Goal: Task Accomplishment & Management: Manage account settings

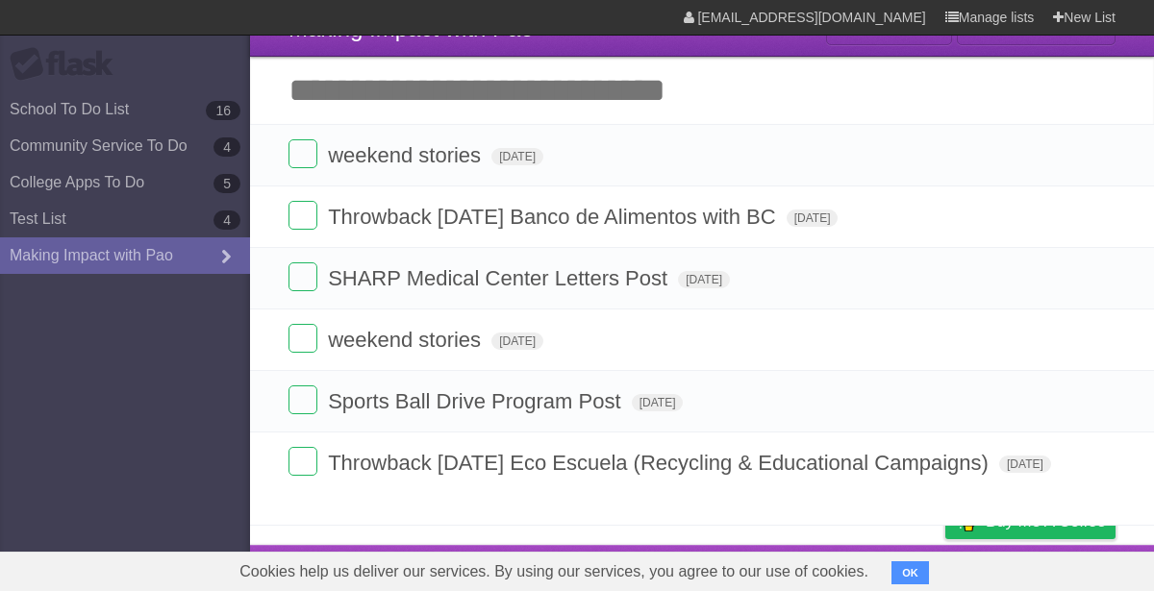
scroll to position [35, 0]
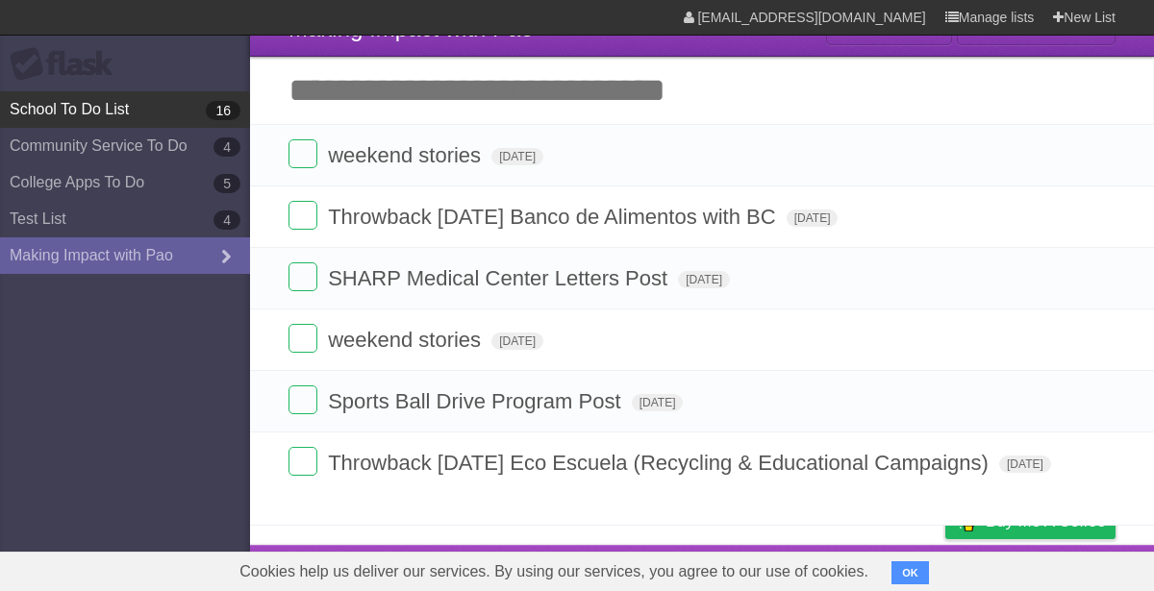
click at [82, 96] on link "School To Do List 16" at bounding box center [125, 109] width 250 height 37
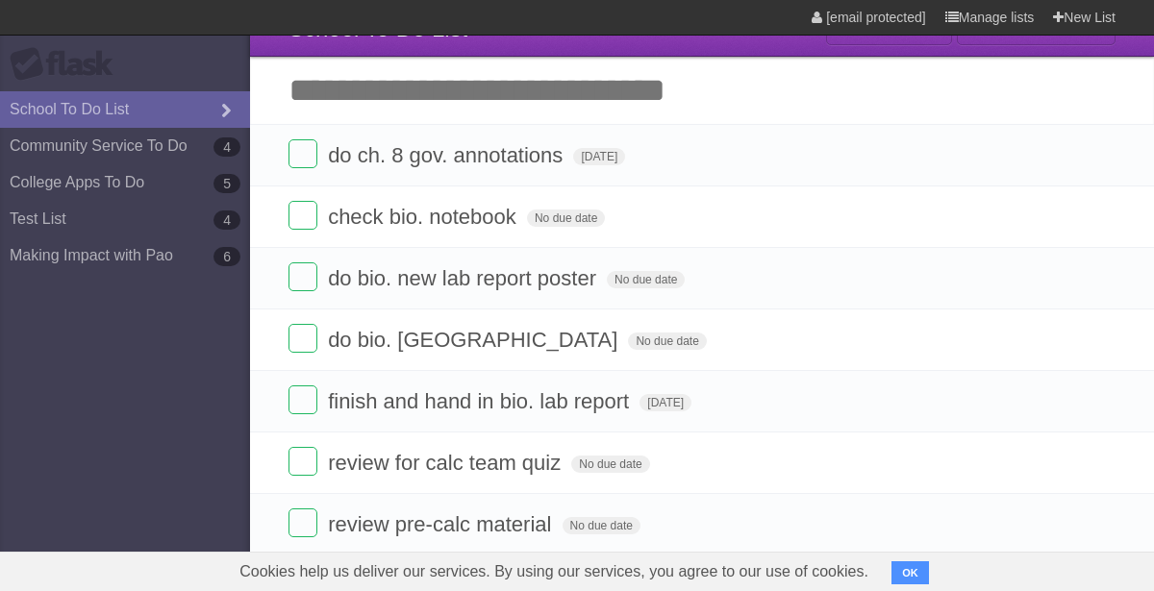
type span "[DATE]"
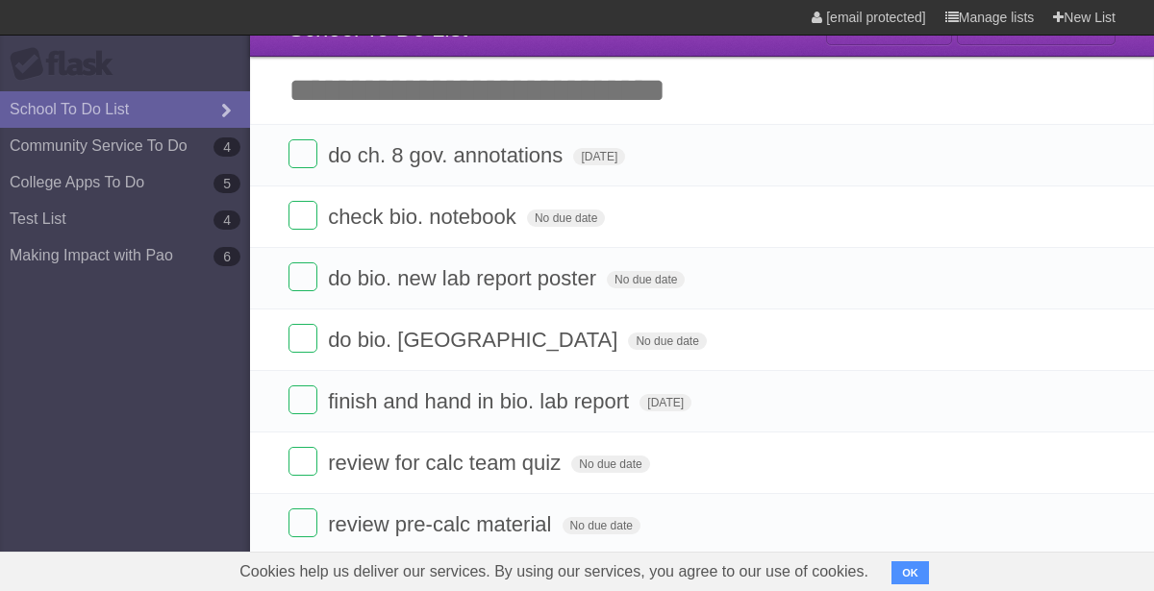
type span "[DATE]"
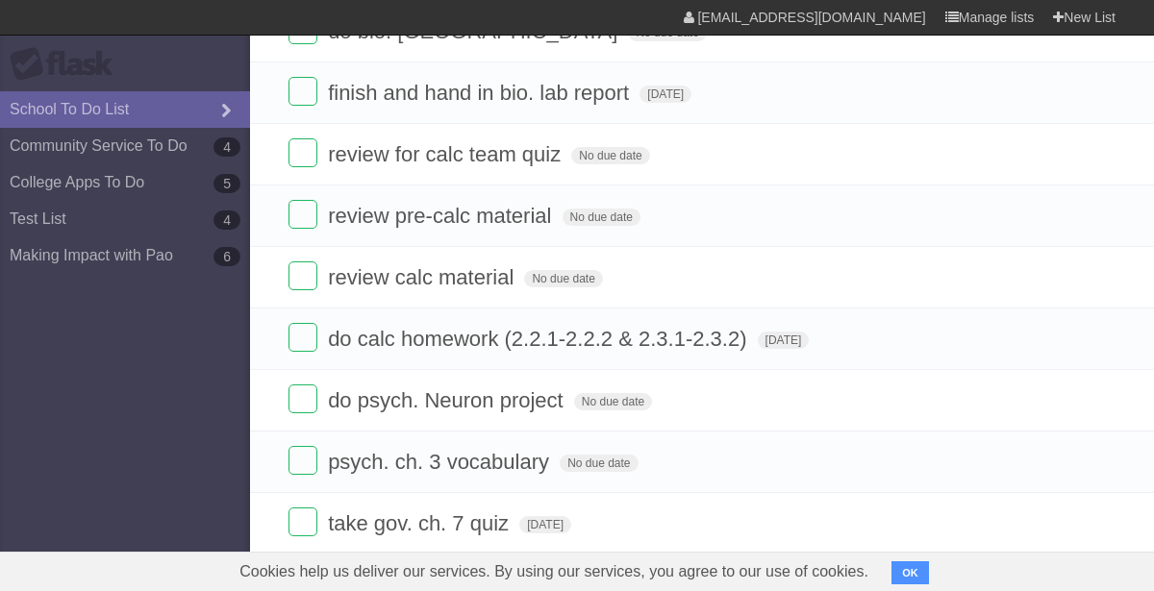
scroll to position [617, 0]
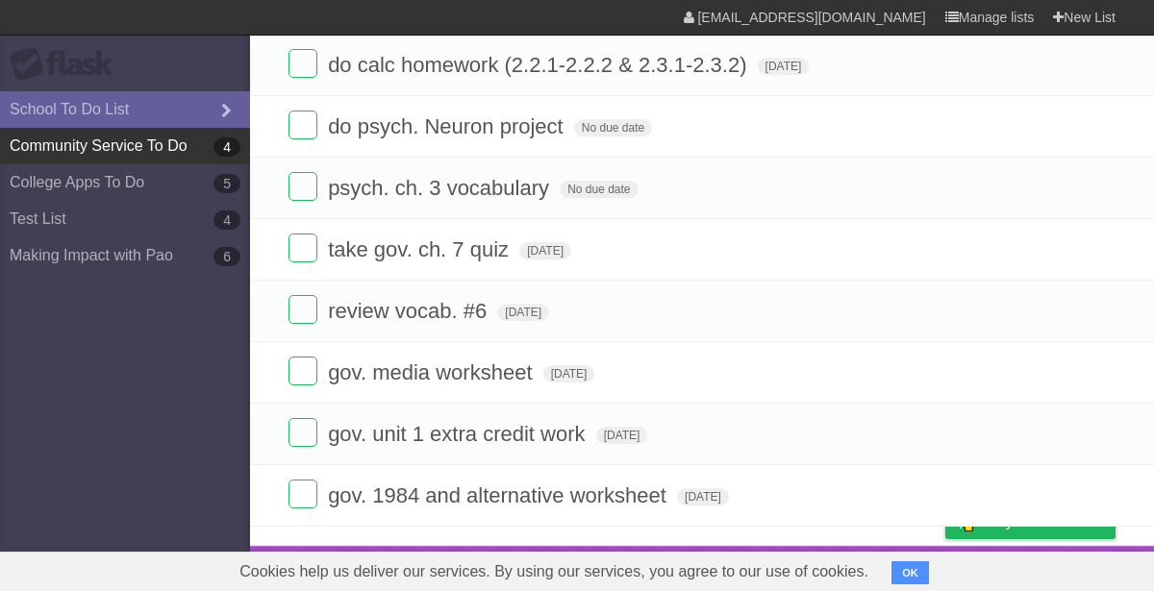
click at [43, 151] on link "Community Service To Do 4" at bounding box center [125, 146] width 250 height 37
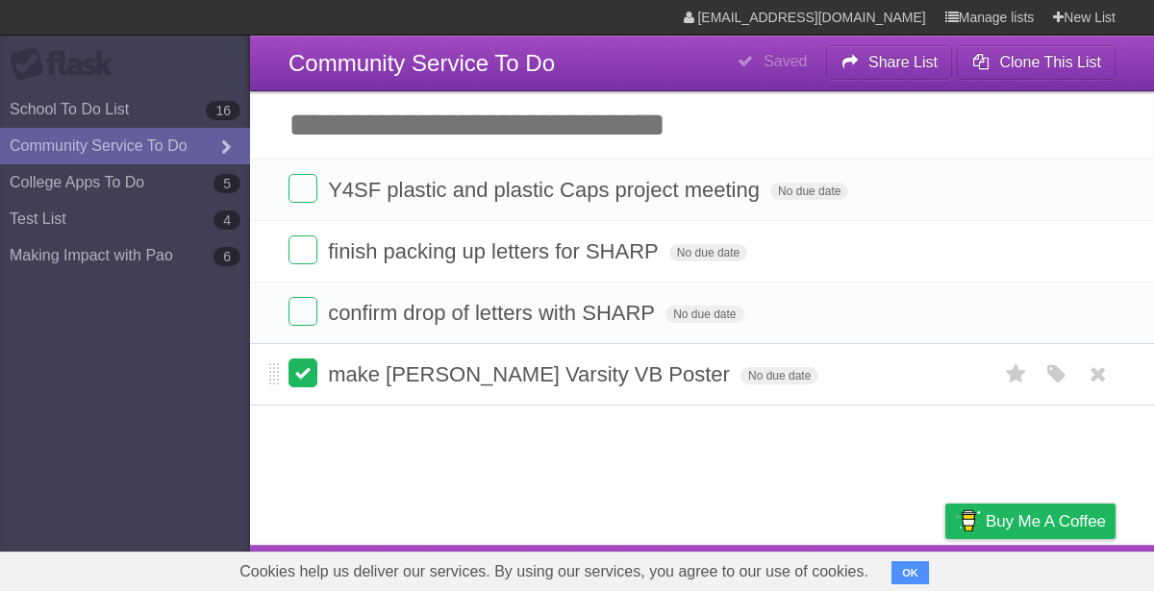
click at [301, 378] on label at bounding box center [302, 373] width 29 height 29
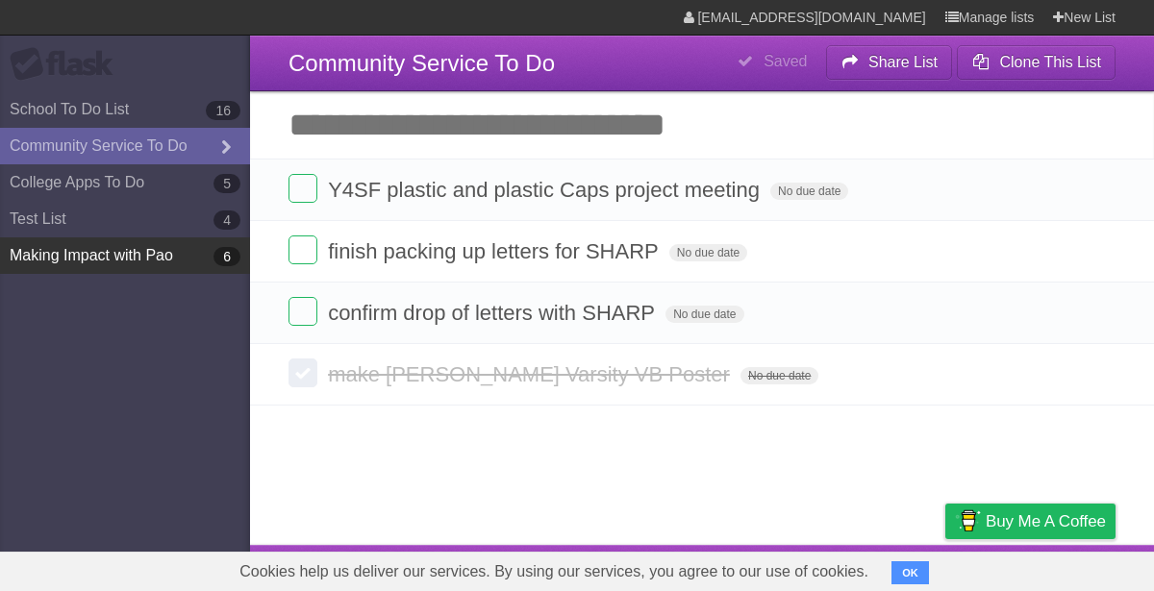
click at [111, 261] on link "Making Impact with Pao 6" at bounding box center [125, 256] width 250 height 37
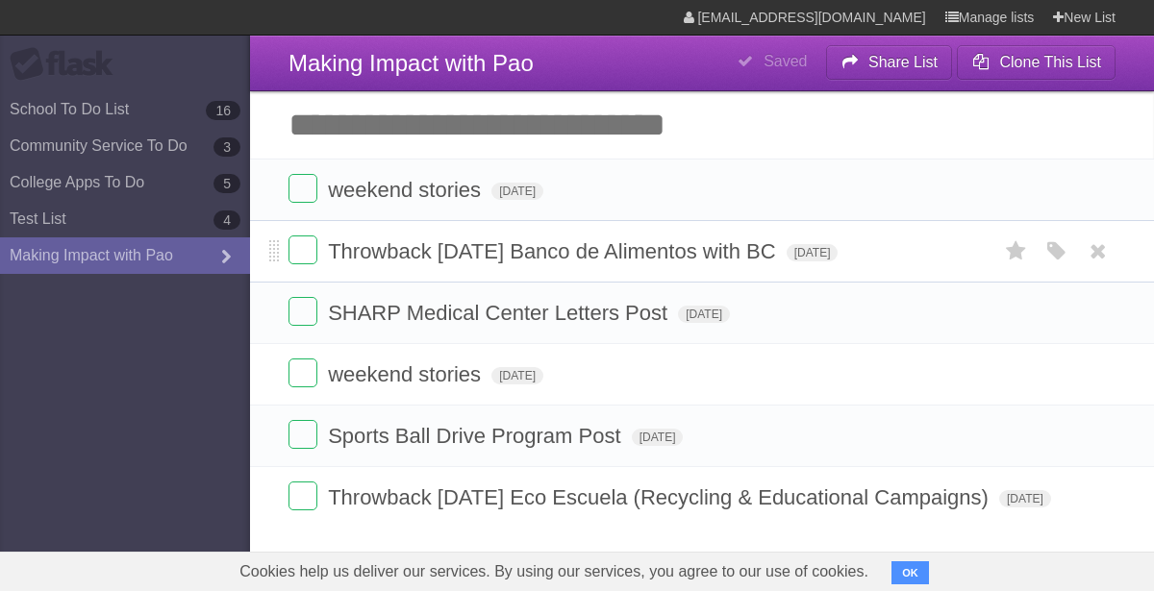
scroll to position [35, 0]
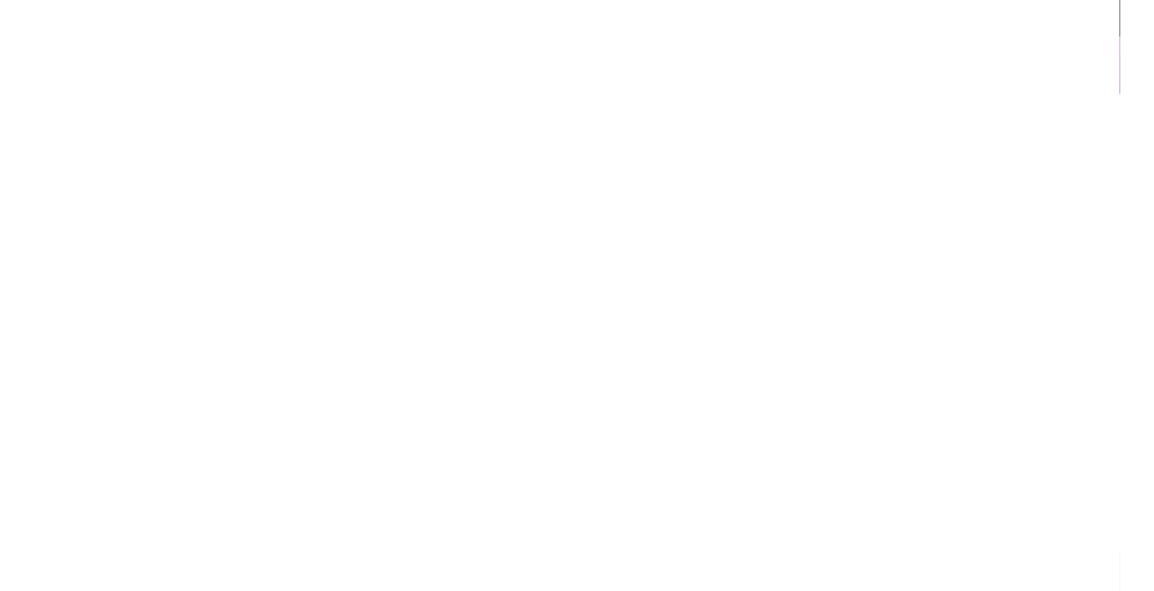
scroll to position [35, 0]
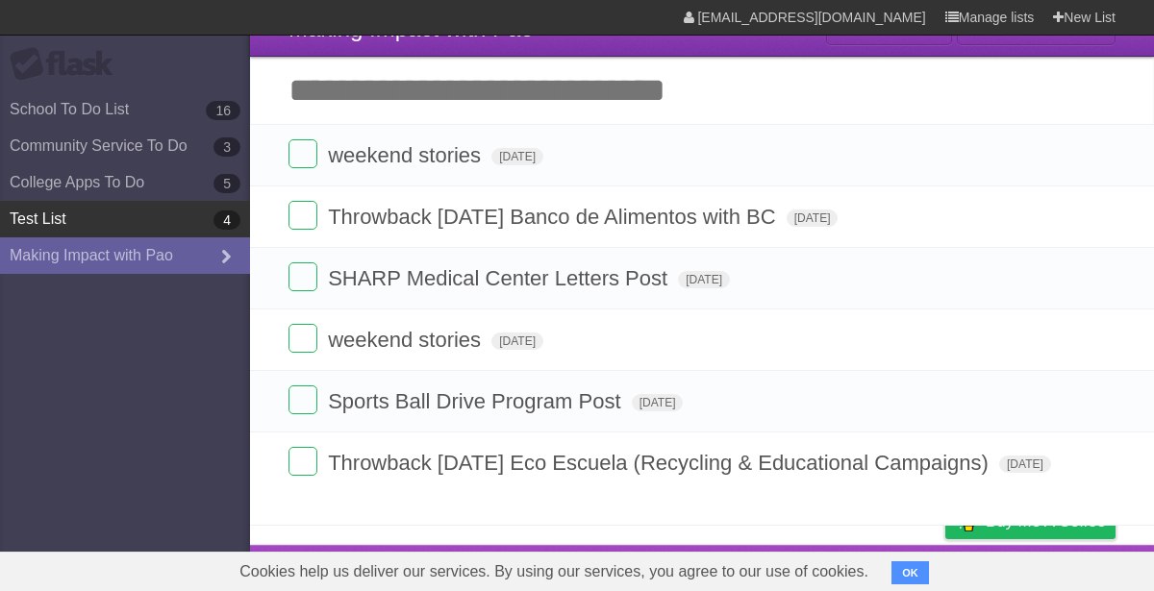
click at [63, 219] on link "Test List 4" at bounding box center [125, 219] width 250 height 37
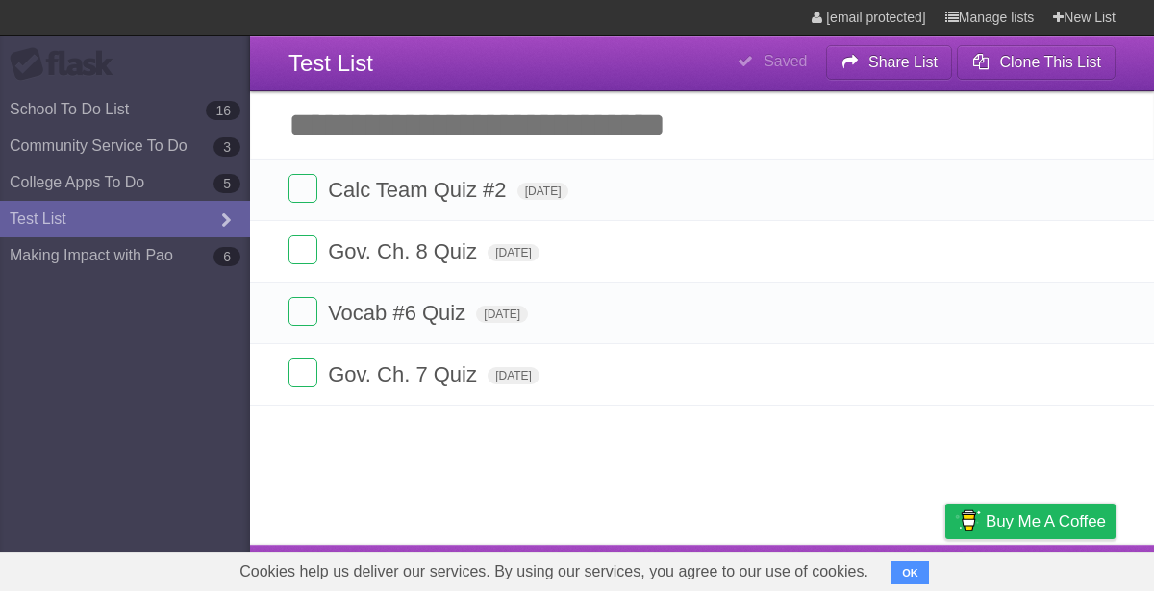
type span "[DATE]"
click at [306, 372] on label at bounding box center [302, 373] width 29 height 29
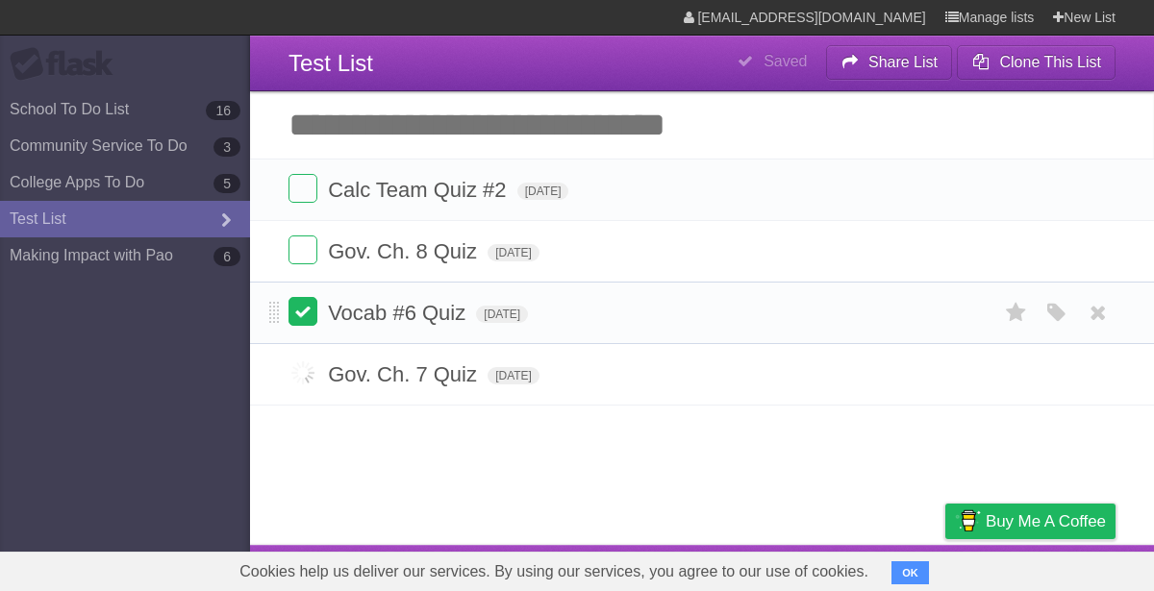
click at [305, 311] on label at bounding box center [302, 311] width 29 height 29
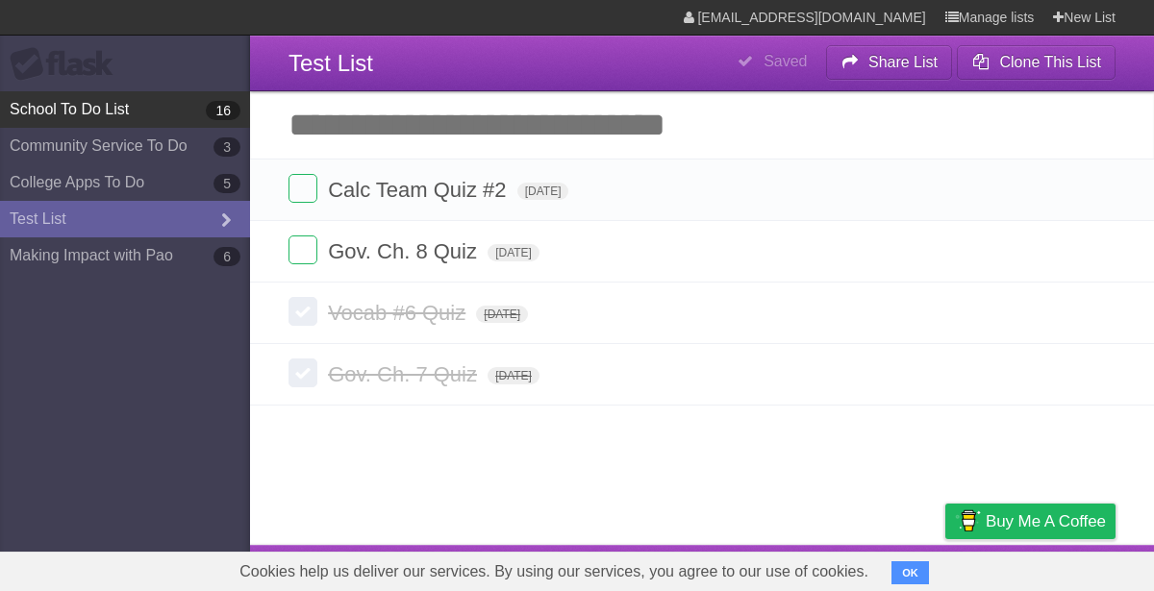
click at [49, 111] on link "School To Do List 16" at bounding box center [125, 109] width 250 height 37
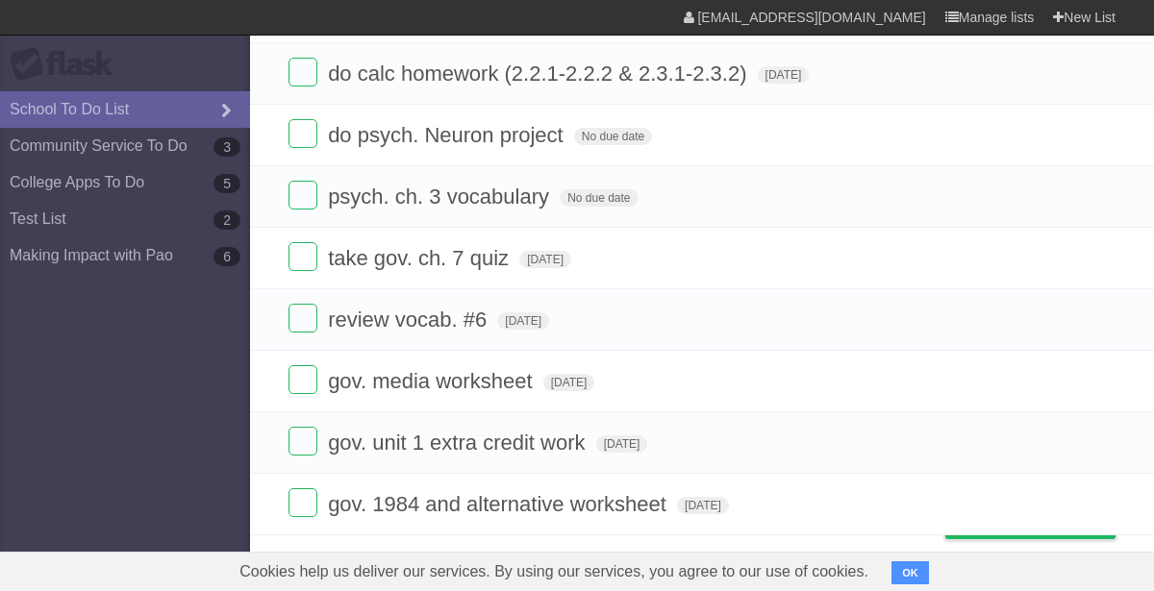
scroll to position [617, 0]
